Goal: Information Seeking & Learning: Learn about a topic

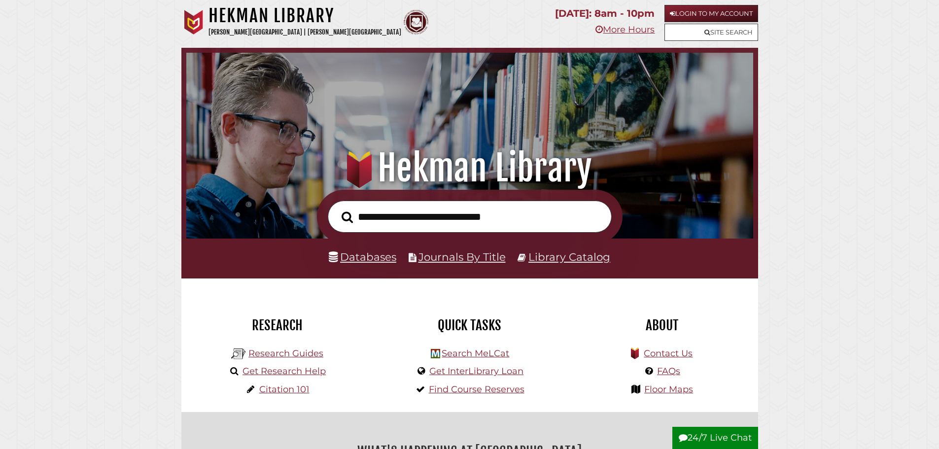
scroll to position [187, 562]
click at [394, 216] on input "text" at bounding box center [470, 217] width 284 height 32
paste input "**********"
type input "**********"
click at [337, 208] on button "Search" at bounding box center [347, 217] width 21 height 18
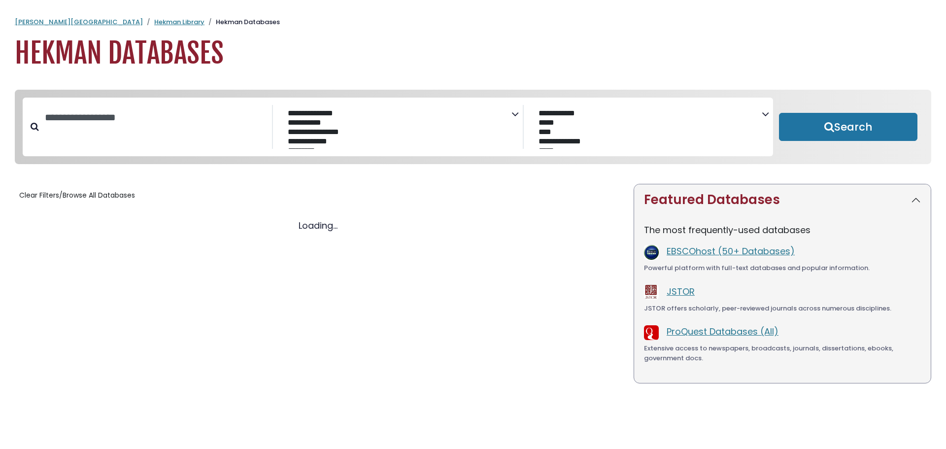
select select "Database Subject Filter"
select select "Database Vendors Filter"
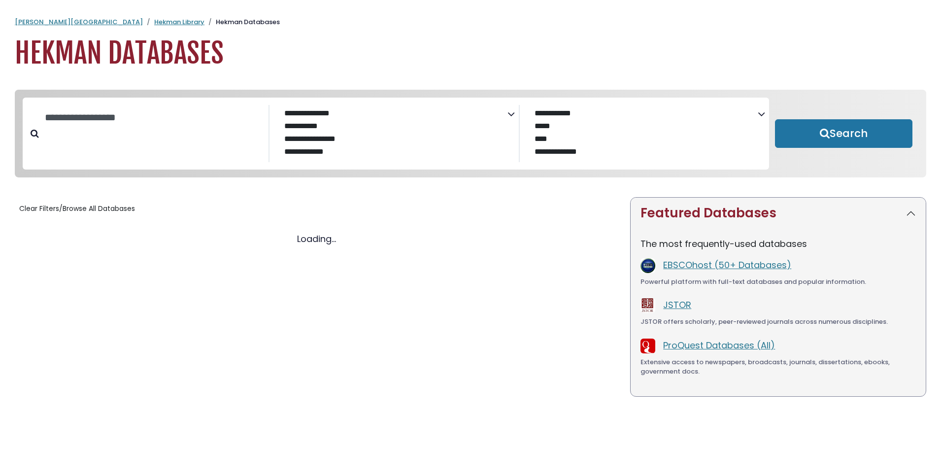
select select "Database Subject Filter"
select select "Database Vendors Filter"
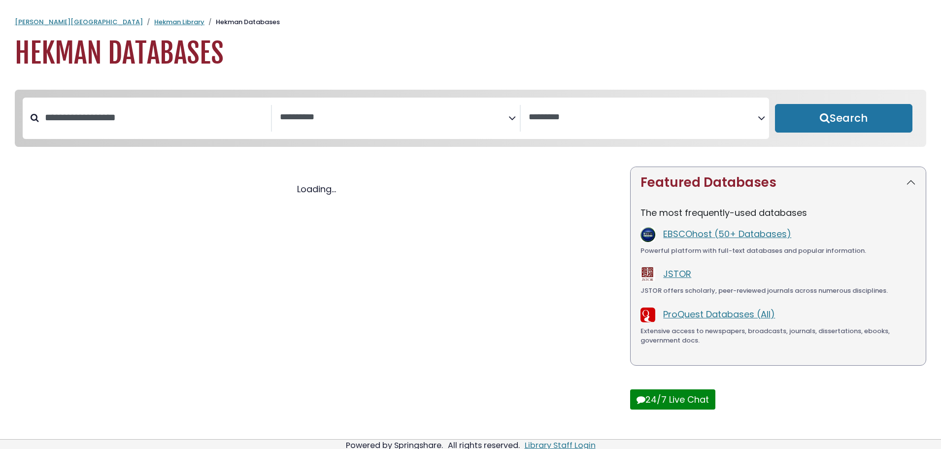
select select "Database Subject Filter"
select select "Database Vendors Filter"
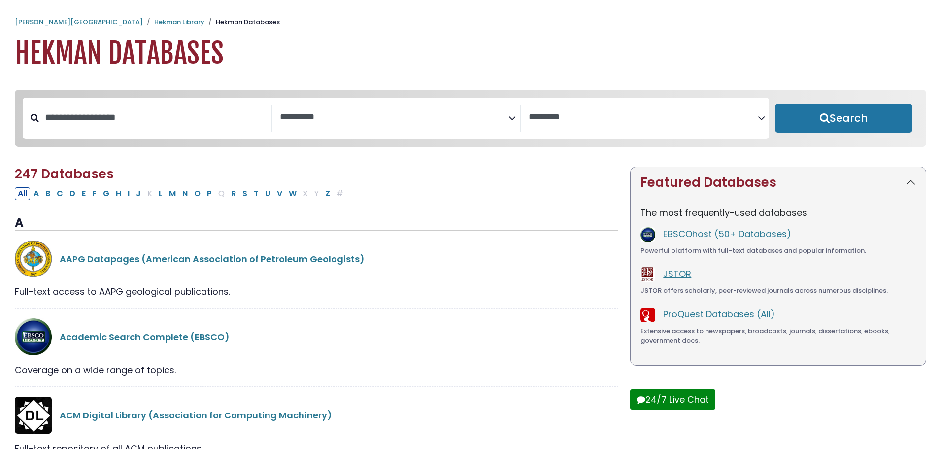
click at [511, 120] on icon "Search filters" at bounding box center [512, 116] width 7 height 15
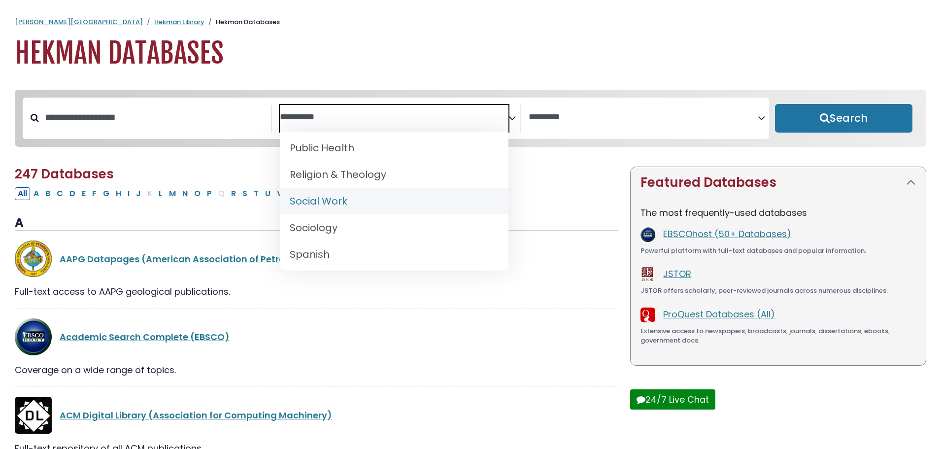
scroll to position [985, 0]
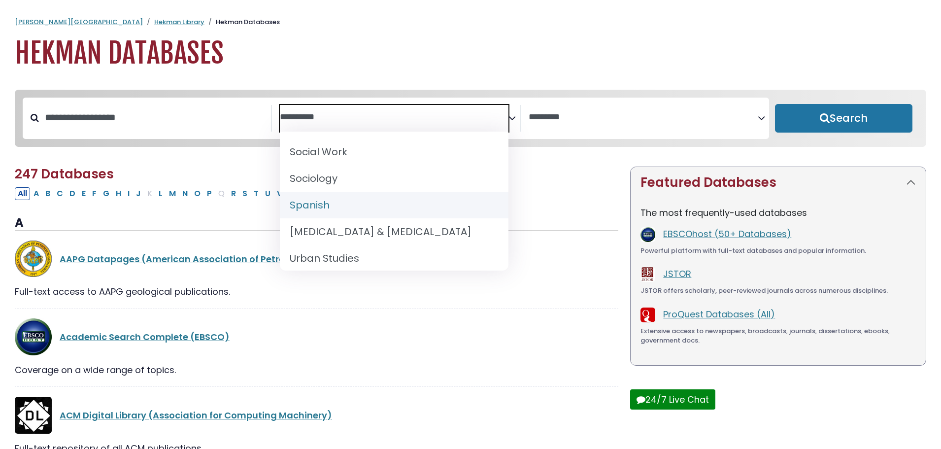
select select "*****"
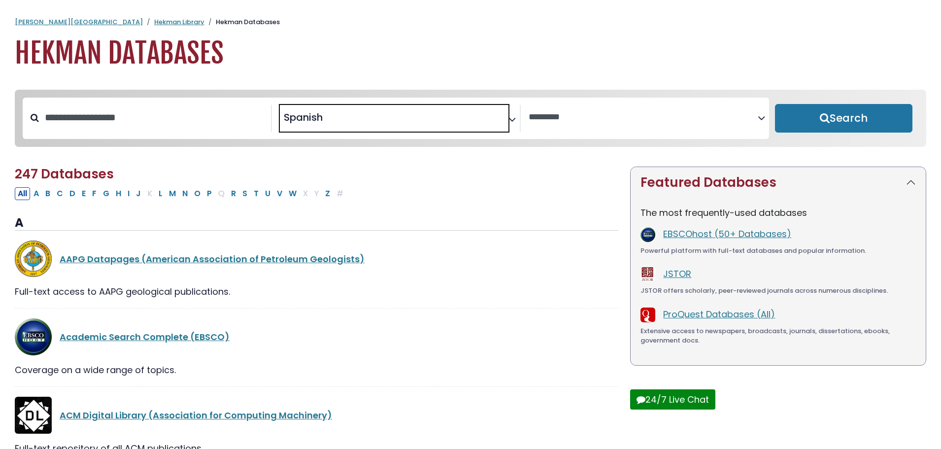
scroll to position [500, 0]
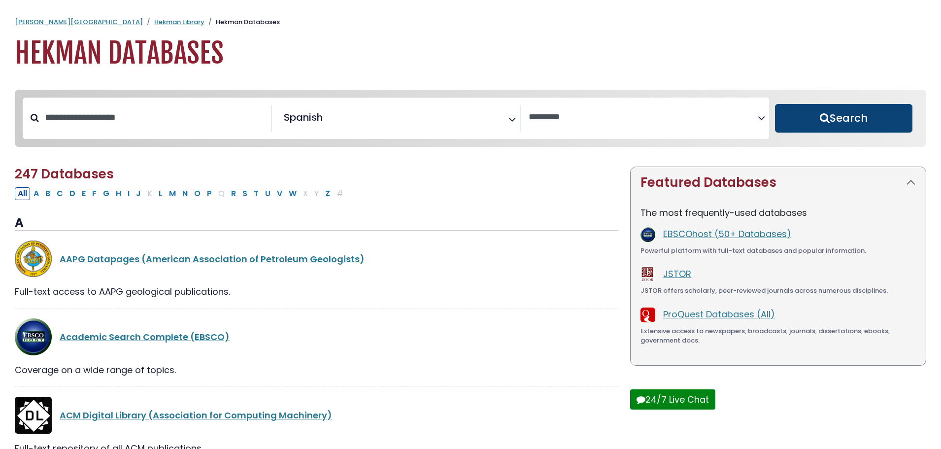
click at [897, 131] on button "Search" at bounding box center [843, 118] width 137 height 29
select select "Database Vendors Filter"
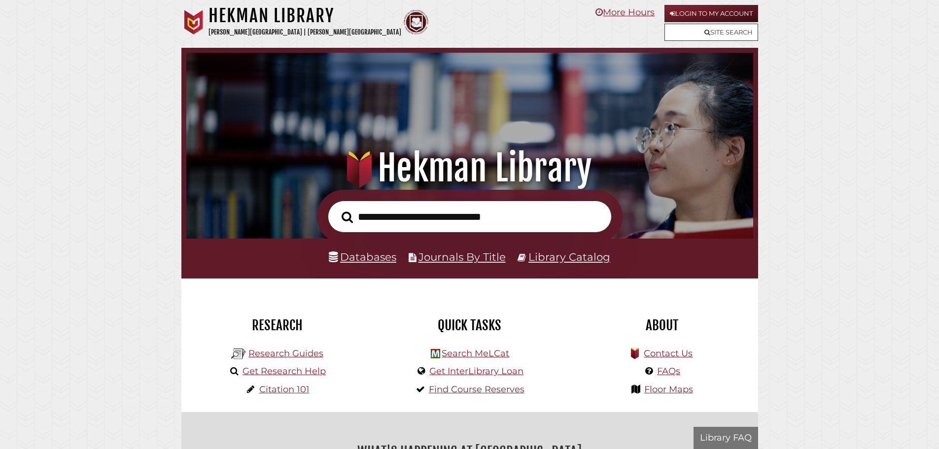
scroll to position [187, 562]
